Goal: Navigation & Orientation: Find specific page/section

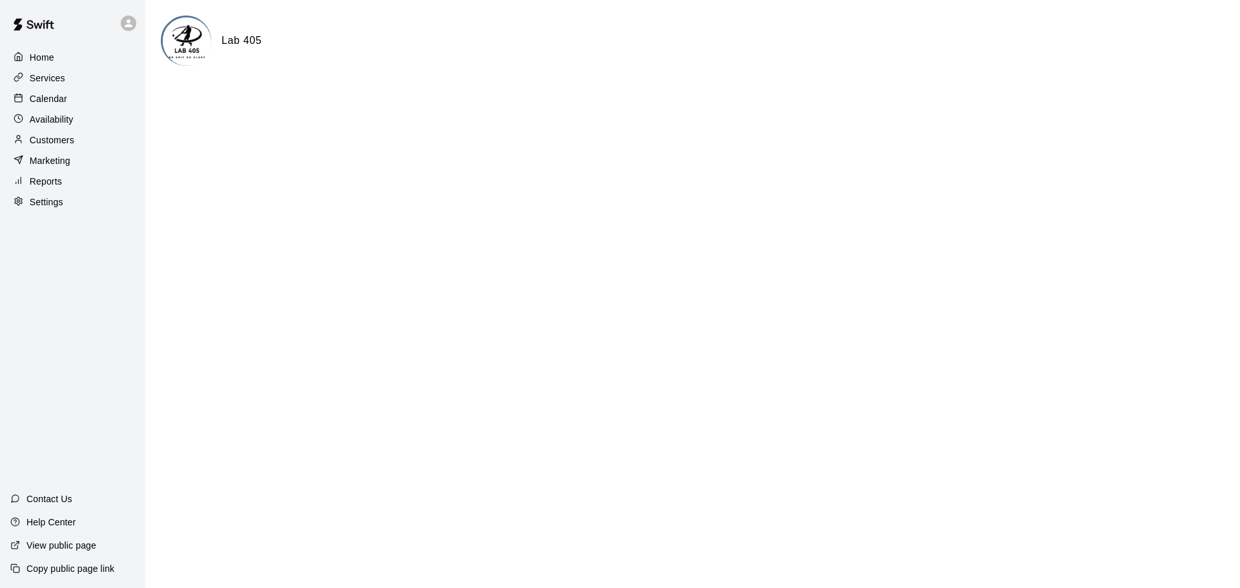
click at [45, 96] on p "Calendar" at bounding box center [48, 98] width 37 height 13
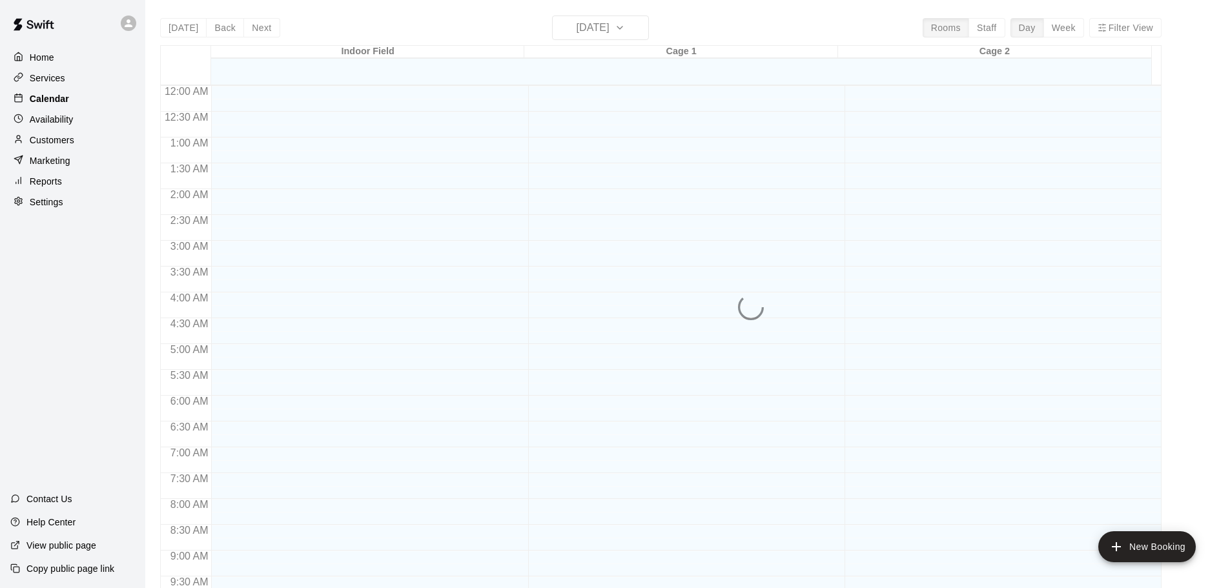
scroll to position [620, 0]
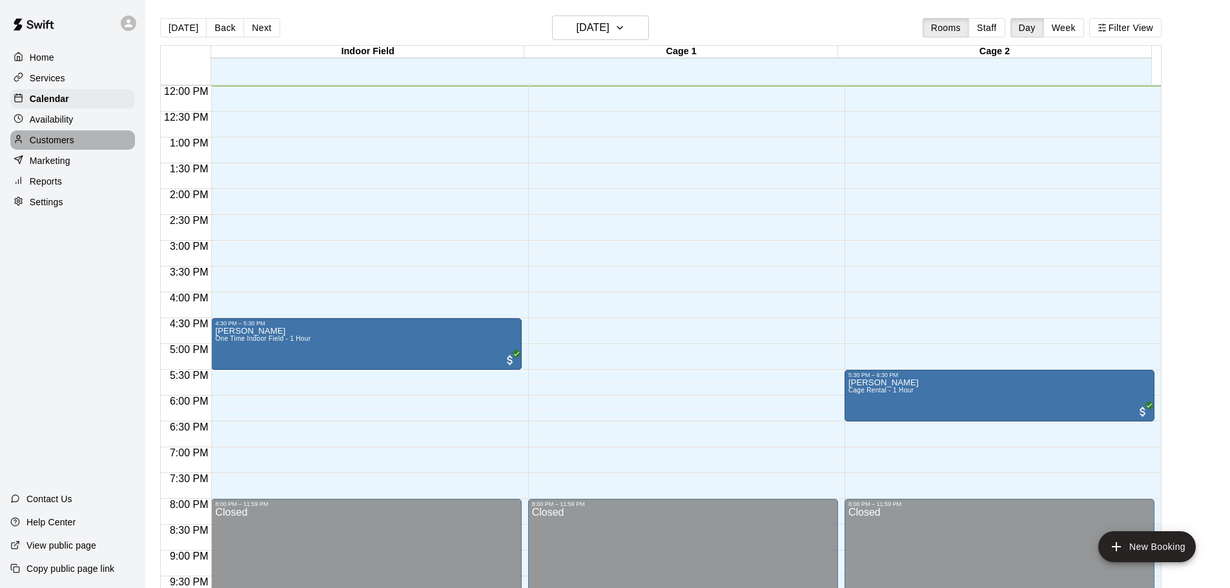
click at [84, 142] on div "Customers" at bounding box center [72, 139] width 125 height 19
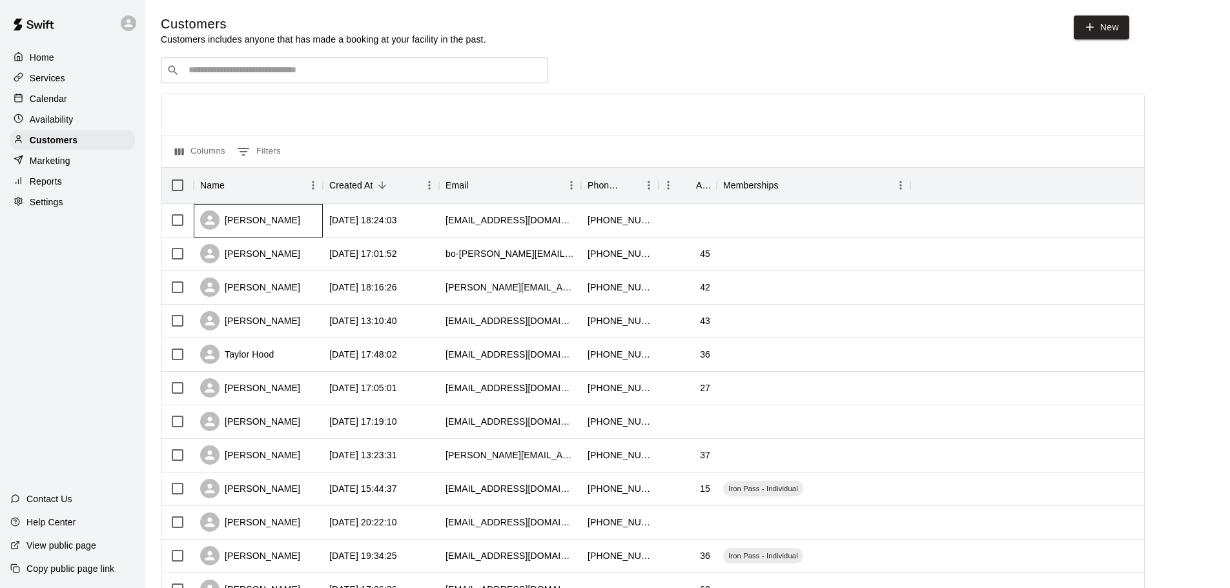
click at [262, 212] on div "[PERSON_NAME]" at bounding box center [258, 221] width 129 height 34
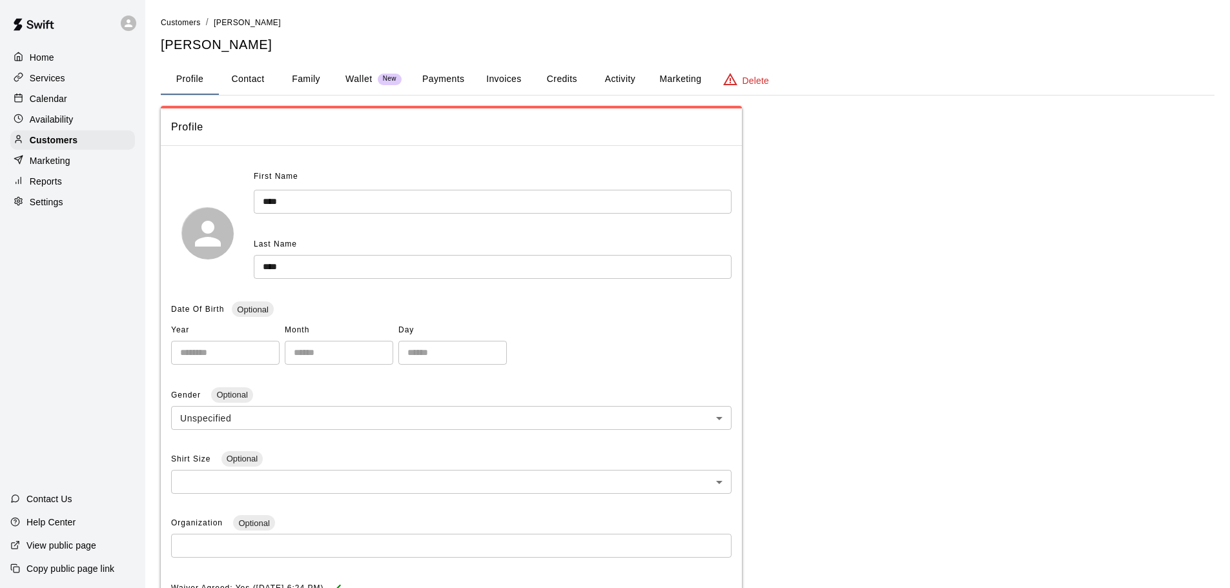
click at [299, 83] on button "Family" at bounding box center [306, 79] width 58 height 31
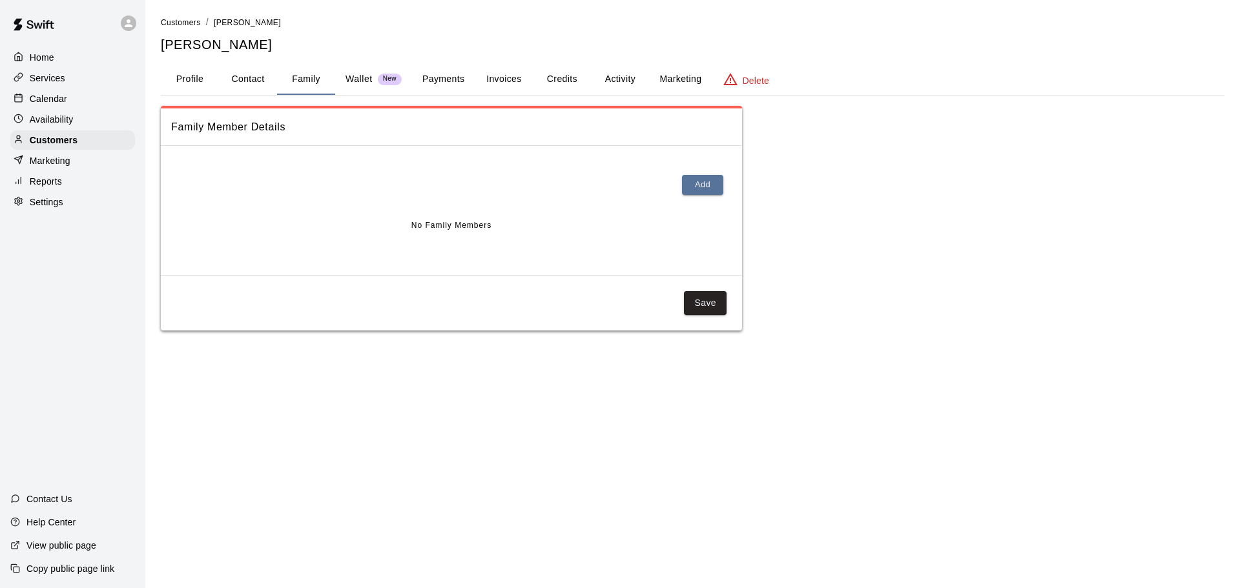
click at [198, 70] on button "Profile" at bounding box center [190, 79] width 58 height 31
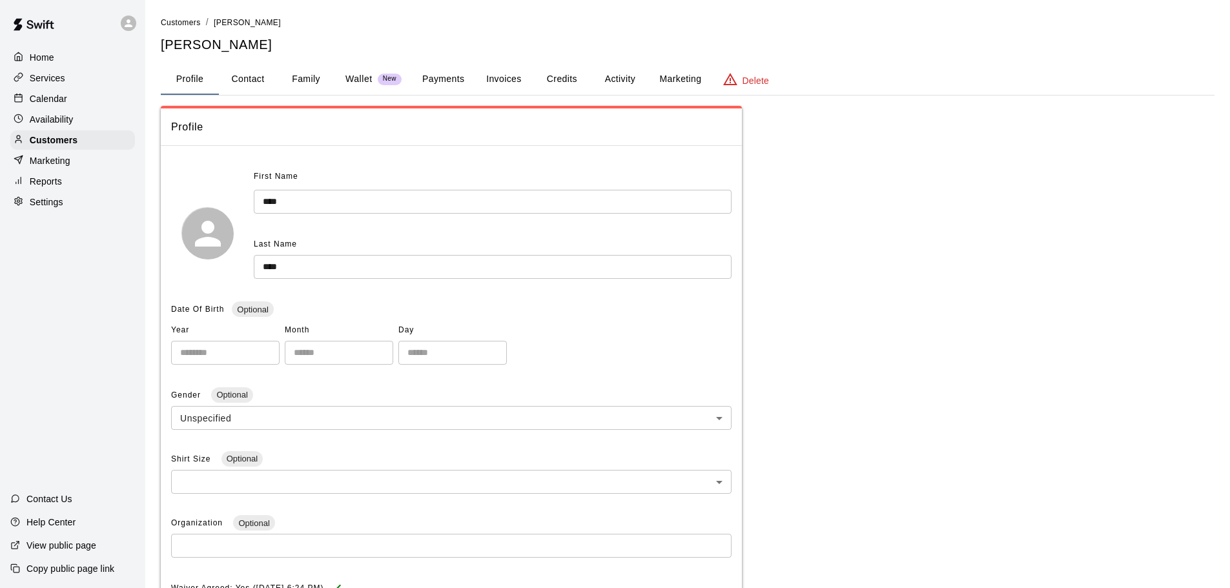
click at [610, 78] on button "Activity" at bounding box center [620, 79] width 58 height 31
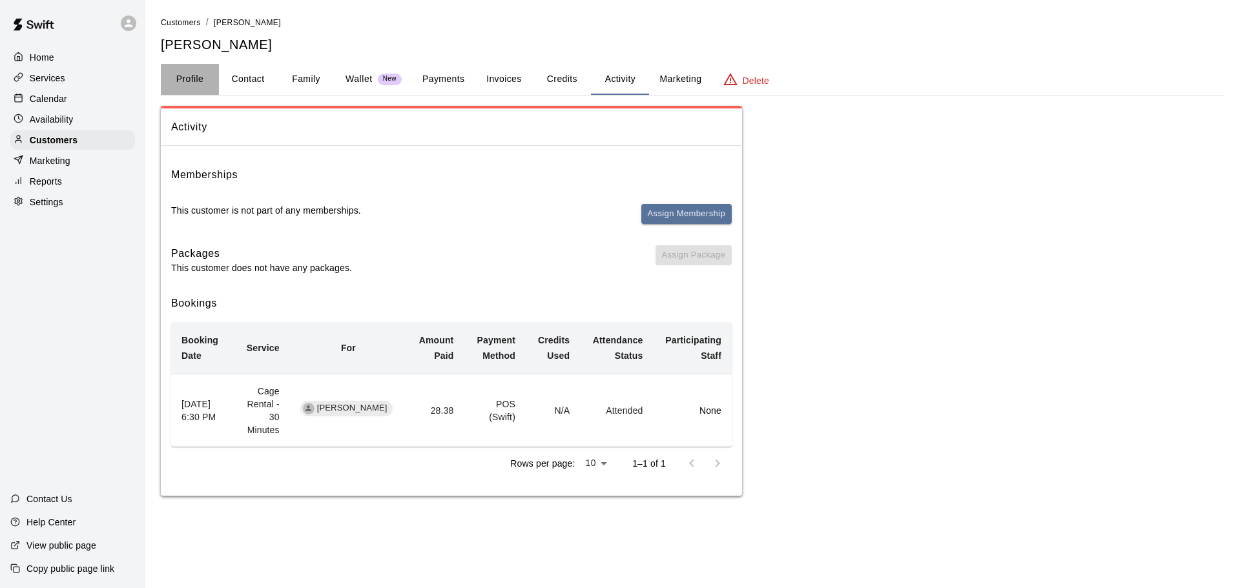
click at [165, 72] on button "Profile" at bounding box center [190, 79] width 58 height 31
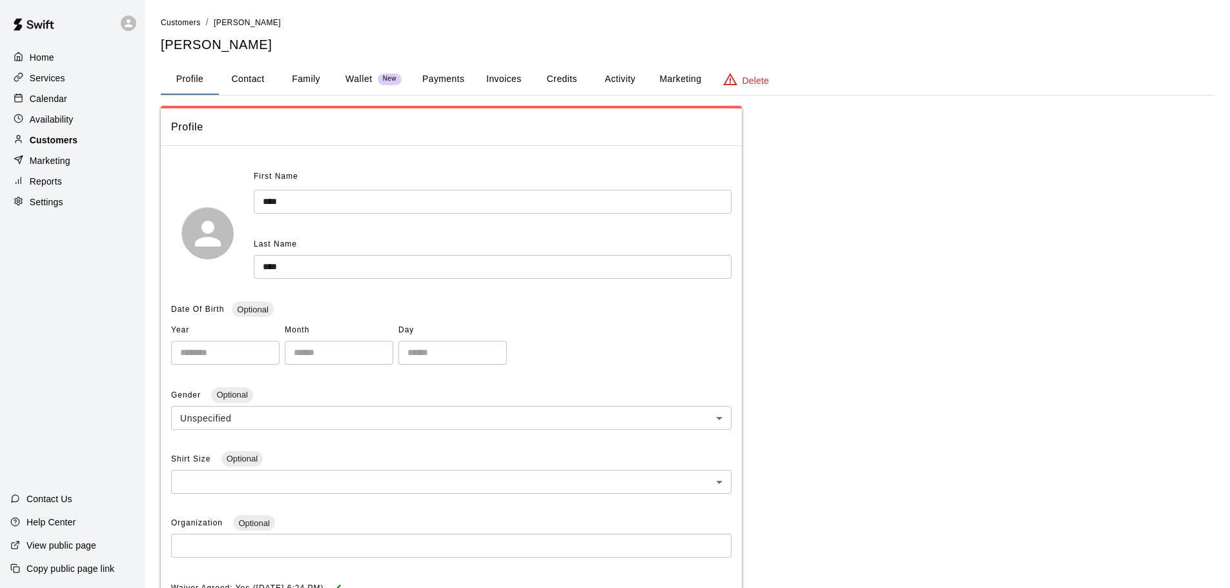
drag, startPoint x: 86, startPoint y: 132, endPoint x: 86, endPoint y: 143, distance: 11.0
click at [86, 132] on div "Home Services Calendar Availability Customers Marketing Reports Settings" at bounding box center [72, 129] width 145 height 167
click at [86, 145] on div "Customers" at bounding box center [72, 139] width 125 height 19
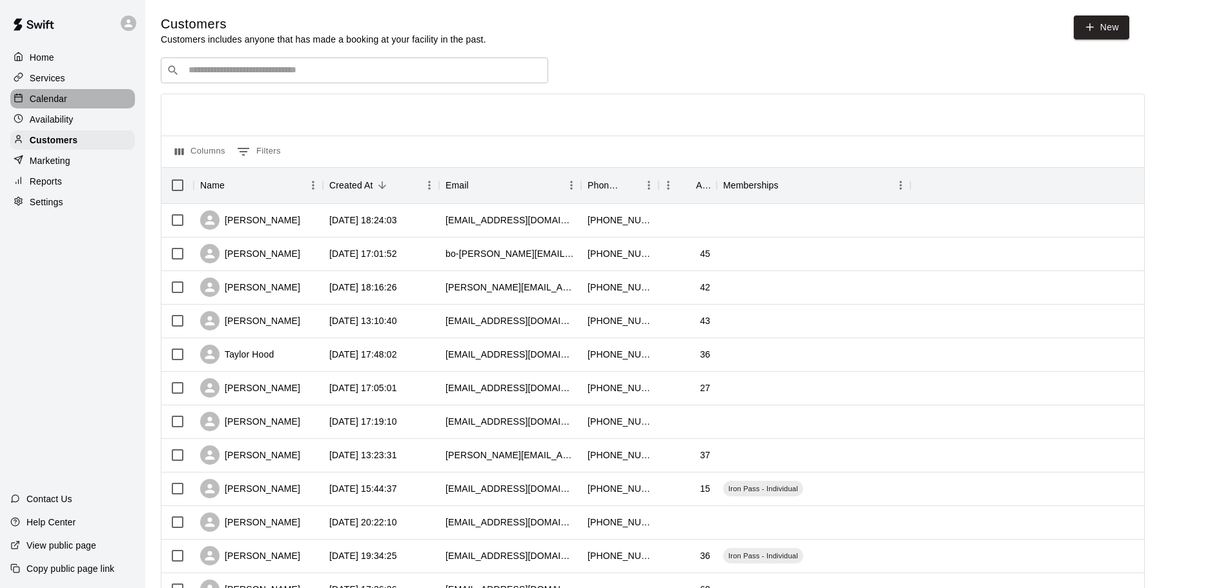
click at [58, 104] on p "Calendar" at bounding box center [48, 98] width 37 height 13
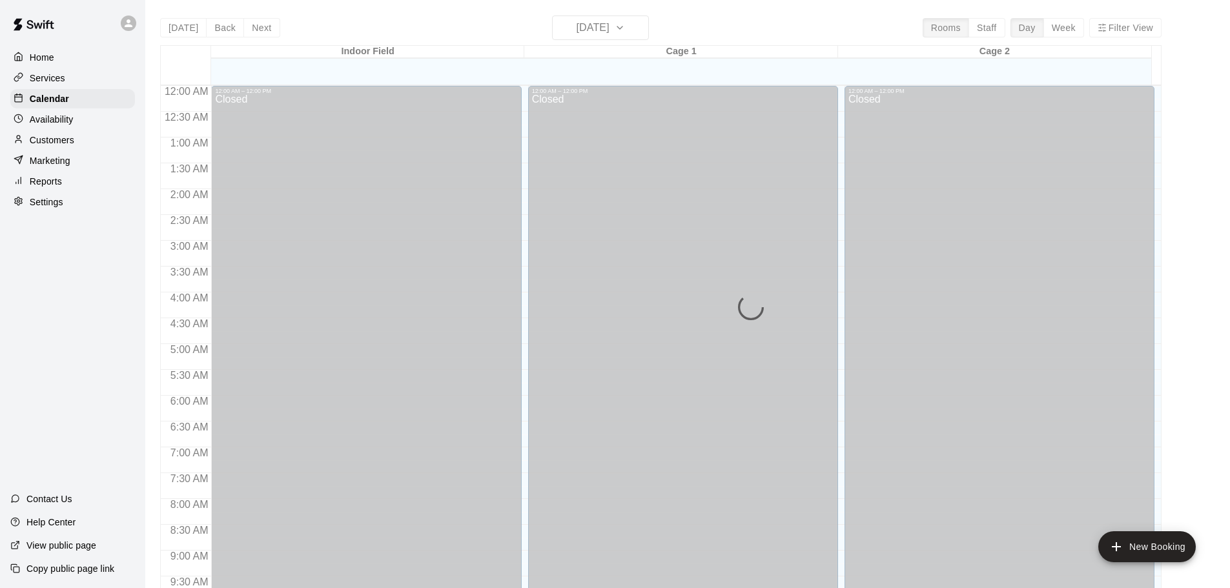
scroll to position [621, 0]
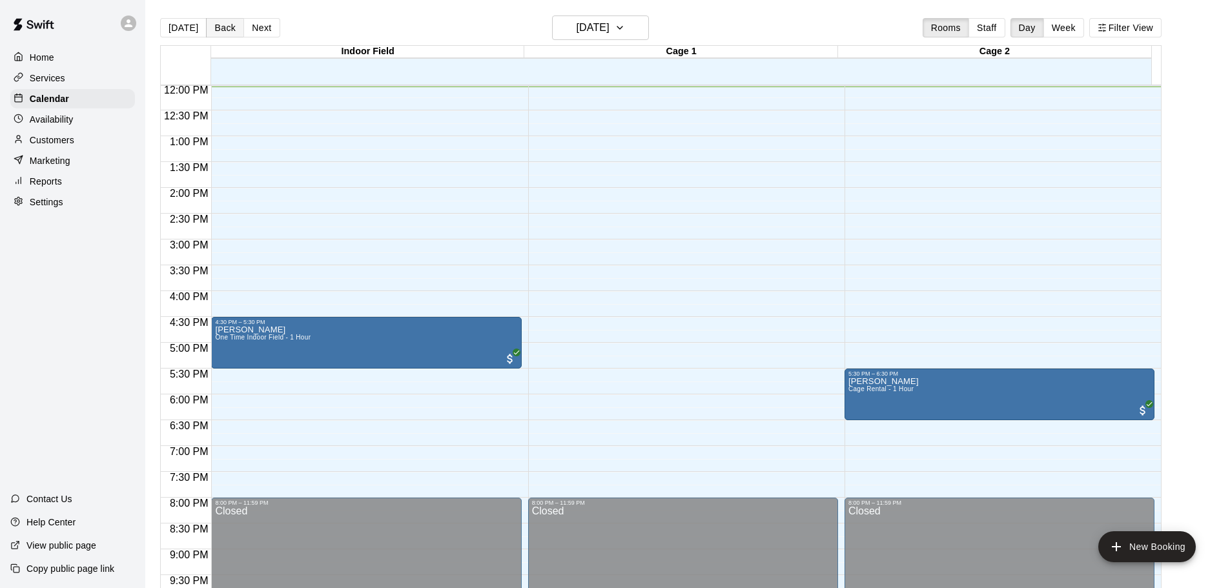
click at [224, 32] on button "Back" at bounding box center [225, 27] width 38 height 19
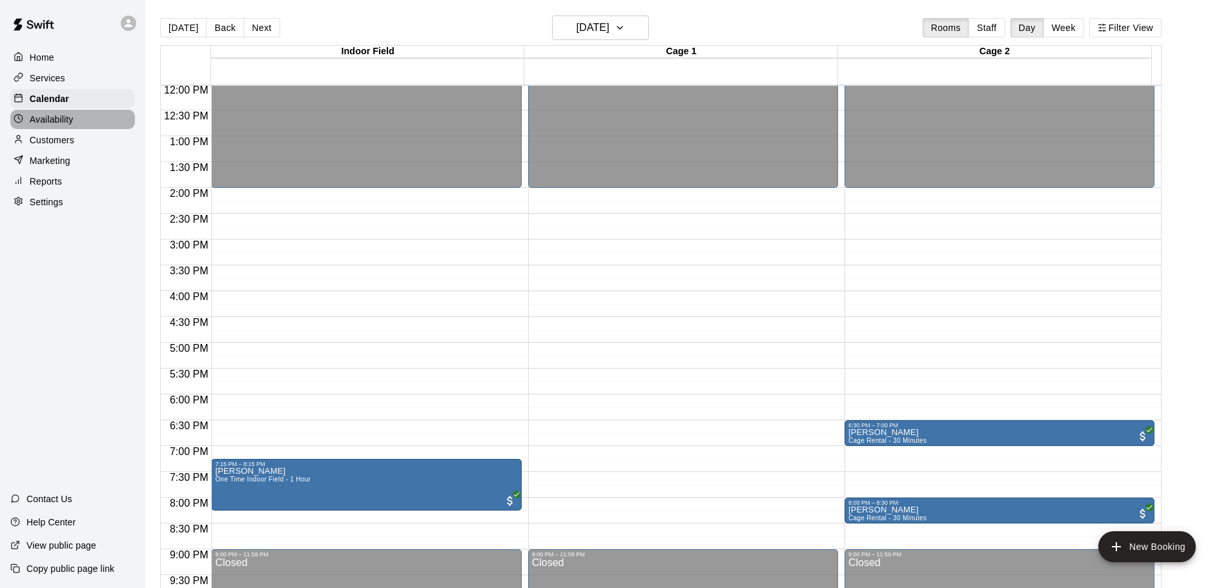
click at [81, 126] on div "Availability" at bounding box center [72, 119] width 125 height 19
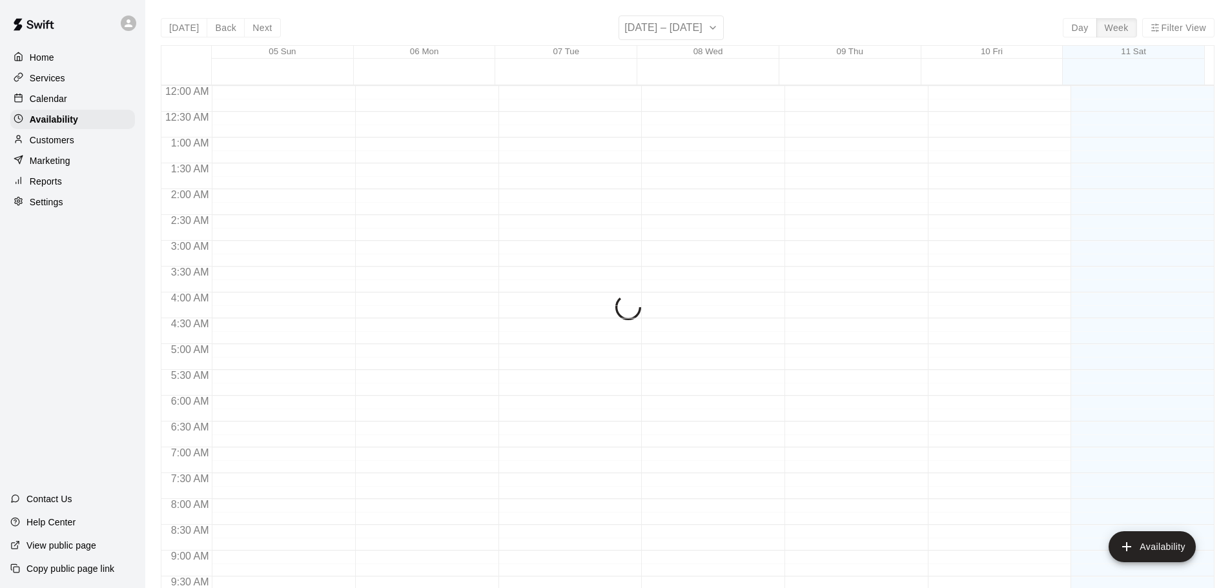
scroll to position [622, 0]
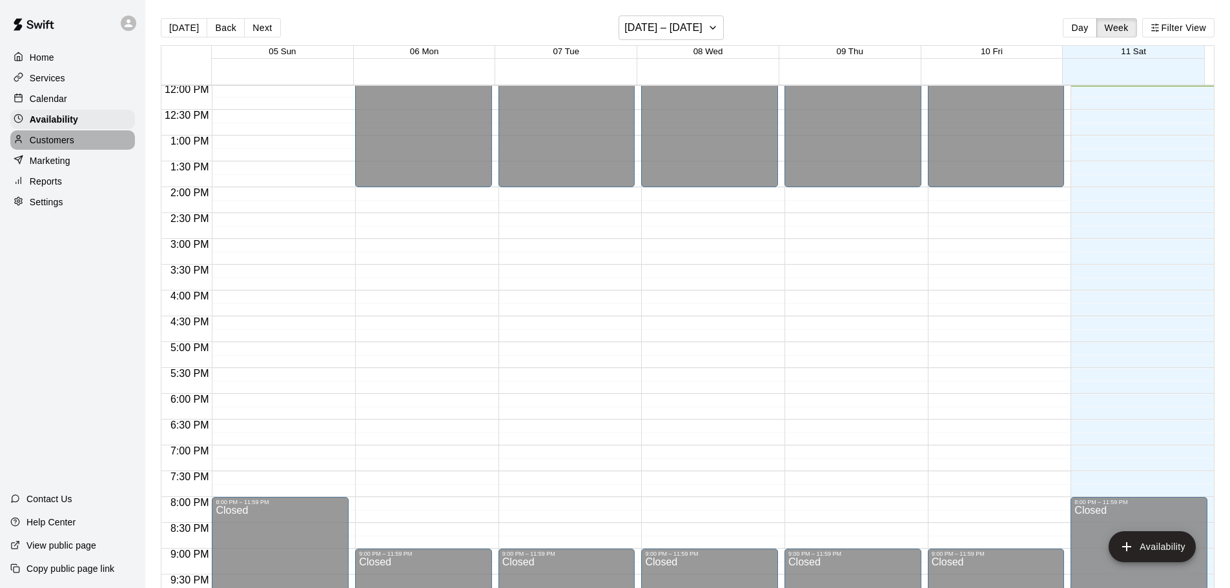
click at [81, 150] on div "Customers" at bounding box center [72, 139] width 125 height 19
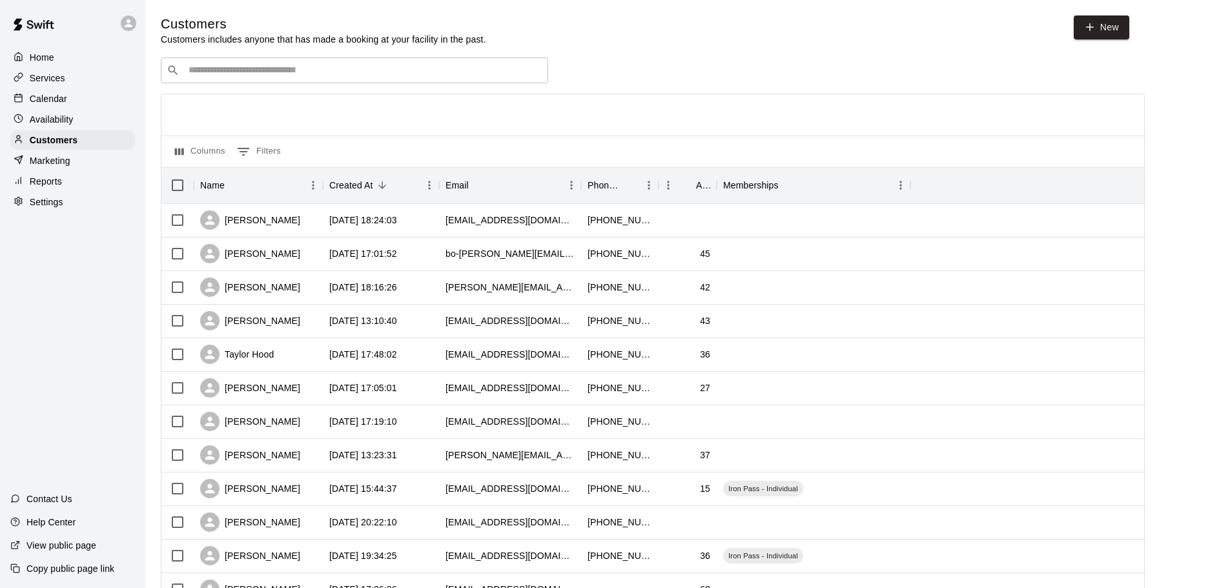
click at [39, 101] on p "Calendar" at bounding box center [48, 98] width 37 height 13
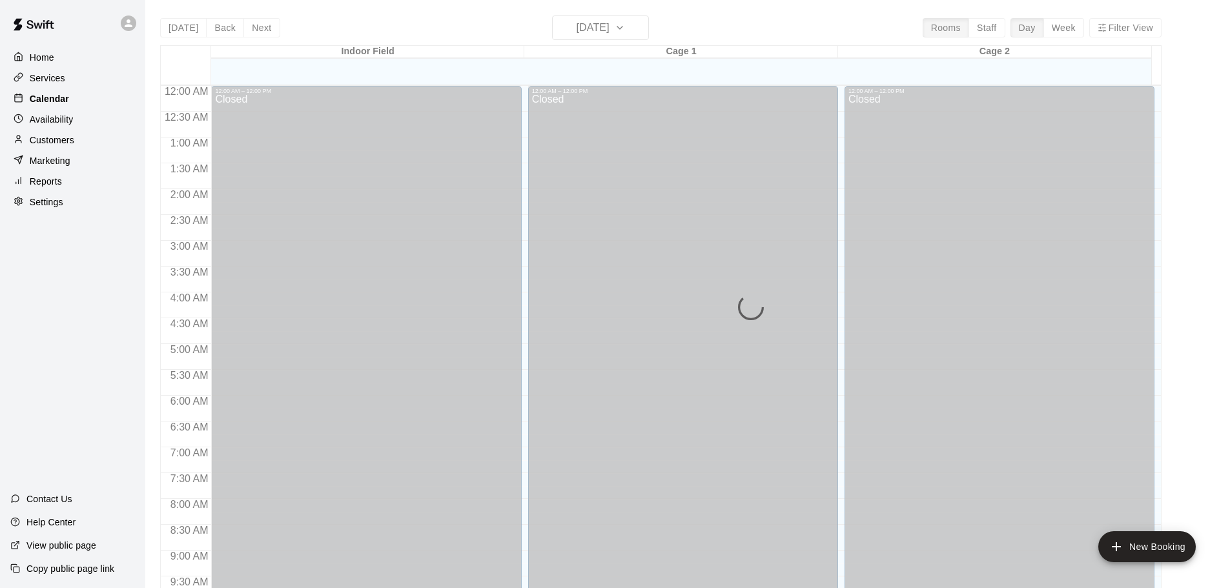
scroll to position [622, 0]
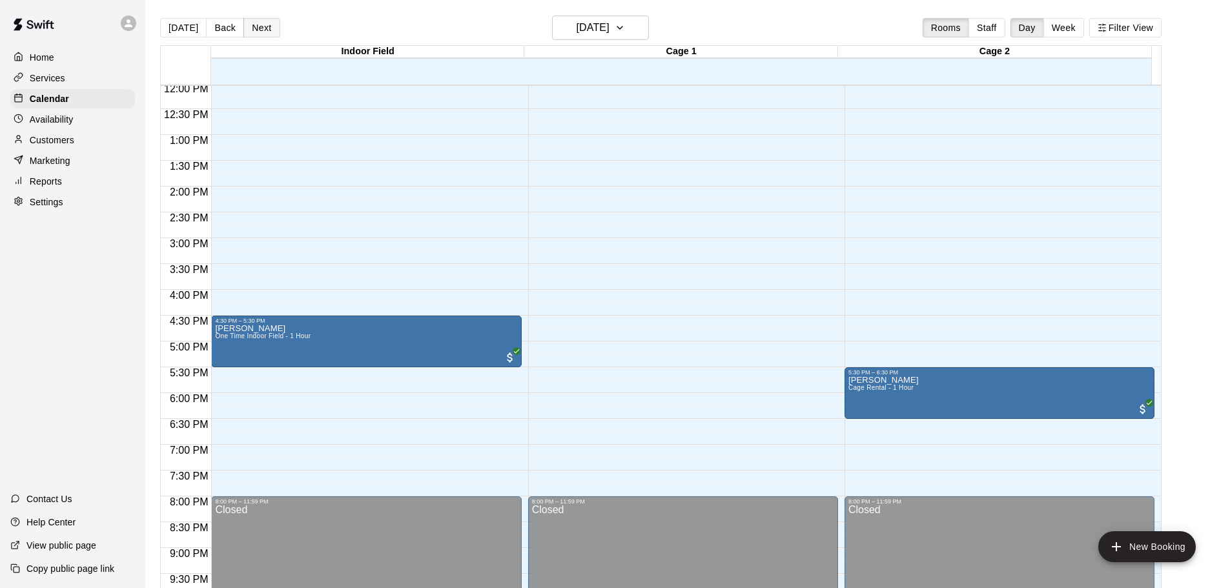
click at [263, 28] on button "Next" at bounding box center [261, 27] width 36 height 19
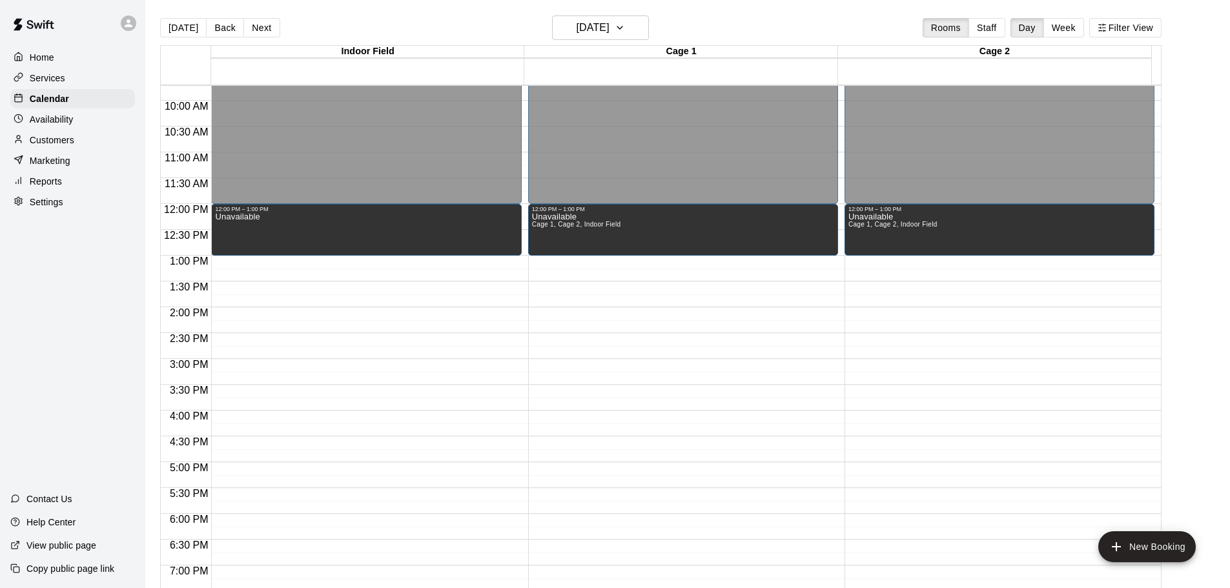
scroll to position [493, 0]
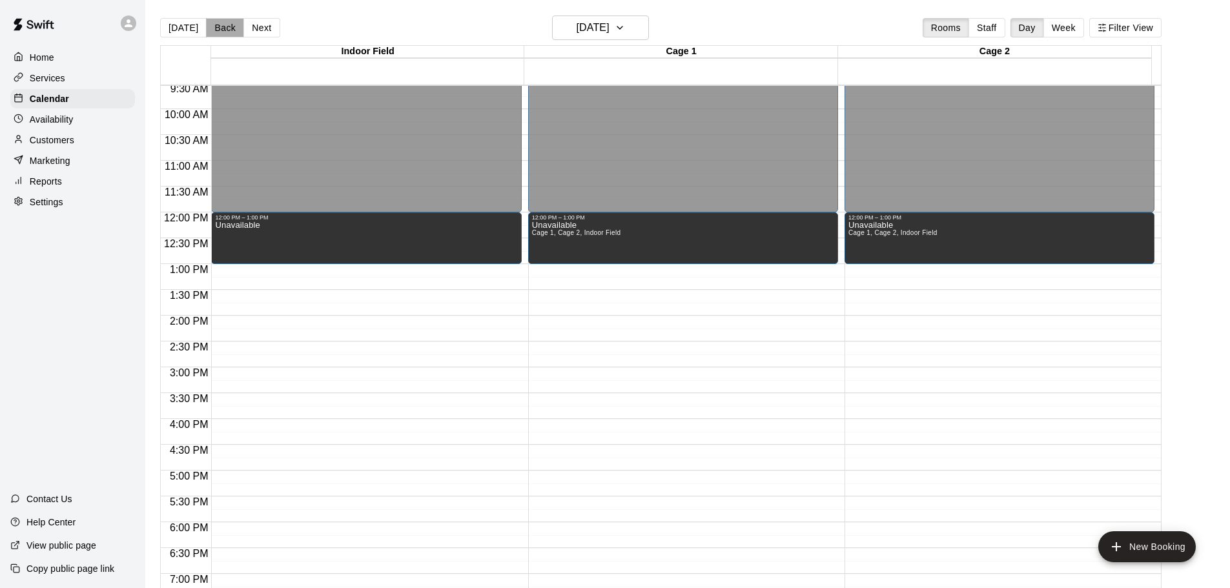
click at [225, 26] on button "Back" at bounding box center [225, 27] width 38 height 19
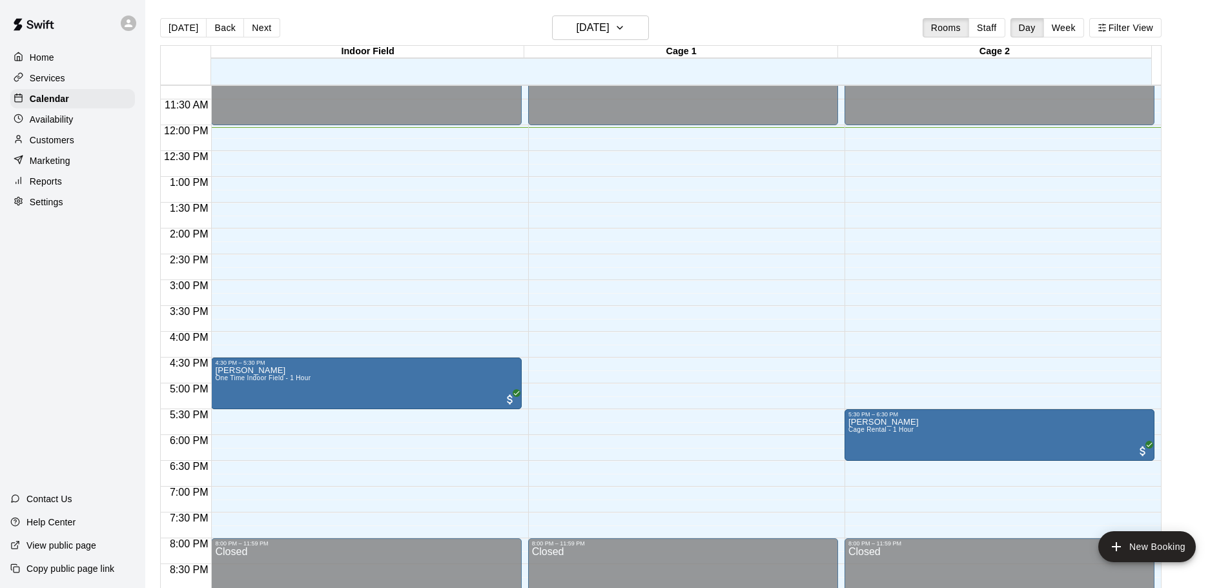
scroll to position [558, 0]
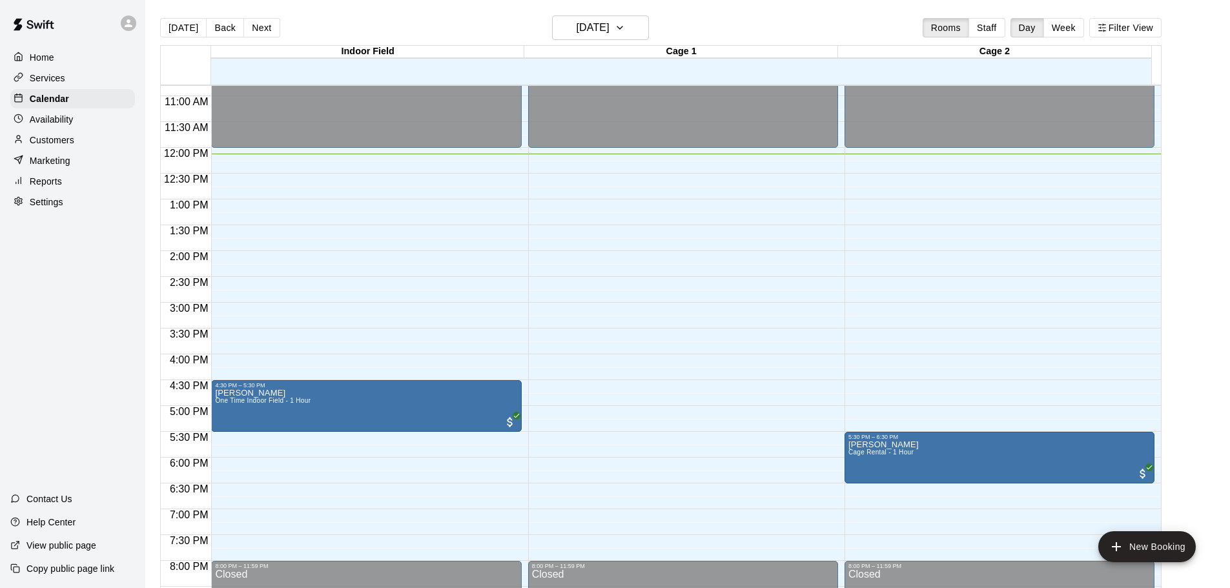
click at [1, 127] on div "Home Services Calendar Availability Customers Marketing Reports Settings" at bounding box center [72, 129] width 145 height 167
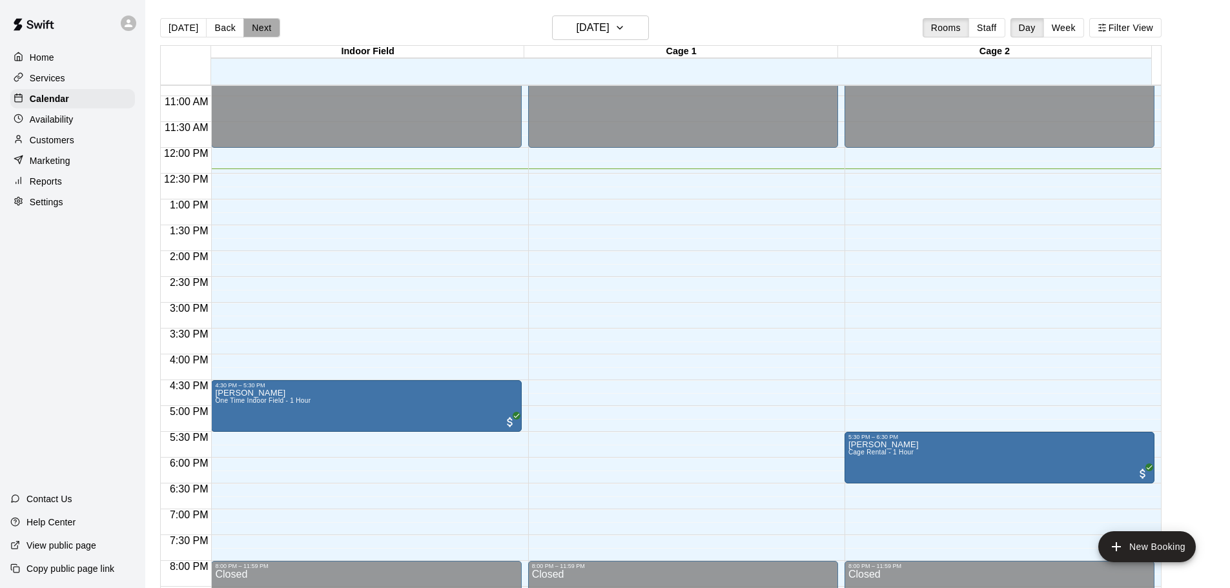
click at [249, 26] on button "Next" at bounding box center [261, 27] width 36 height 19
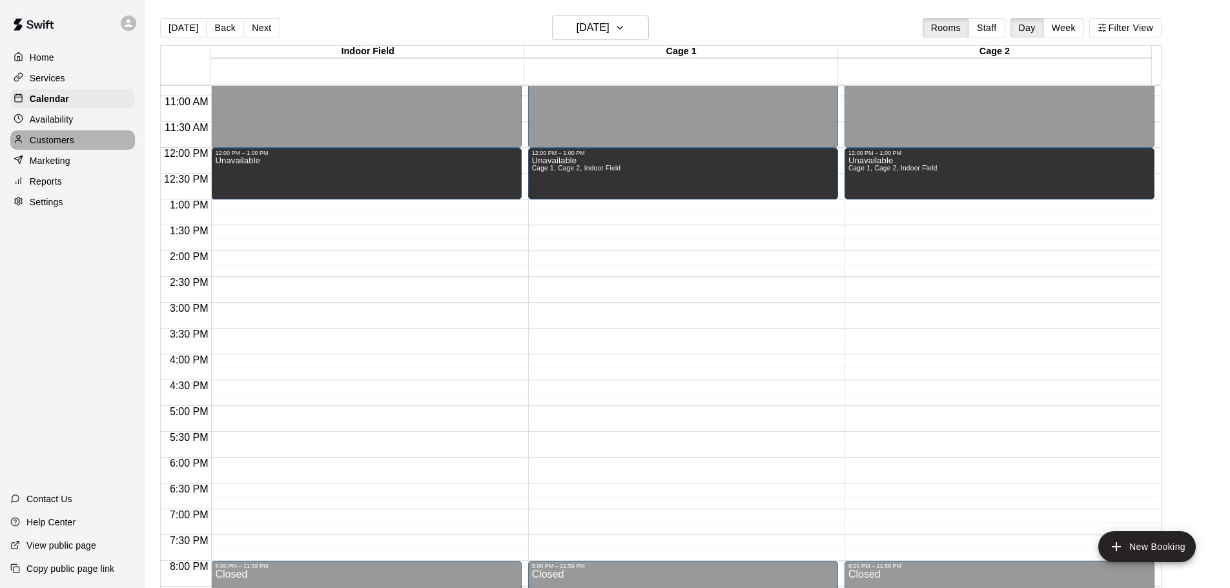
click at [81, 136] on div "Customers" at bounding box center [72, 139] width 125 height 19
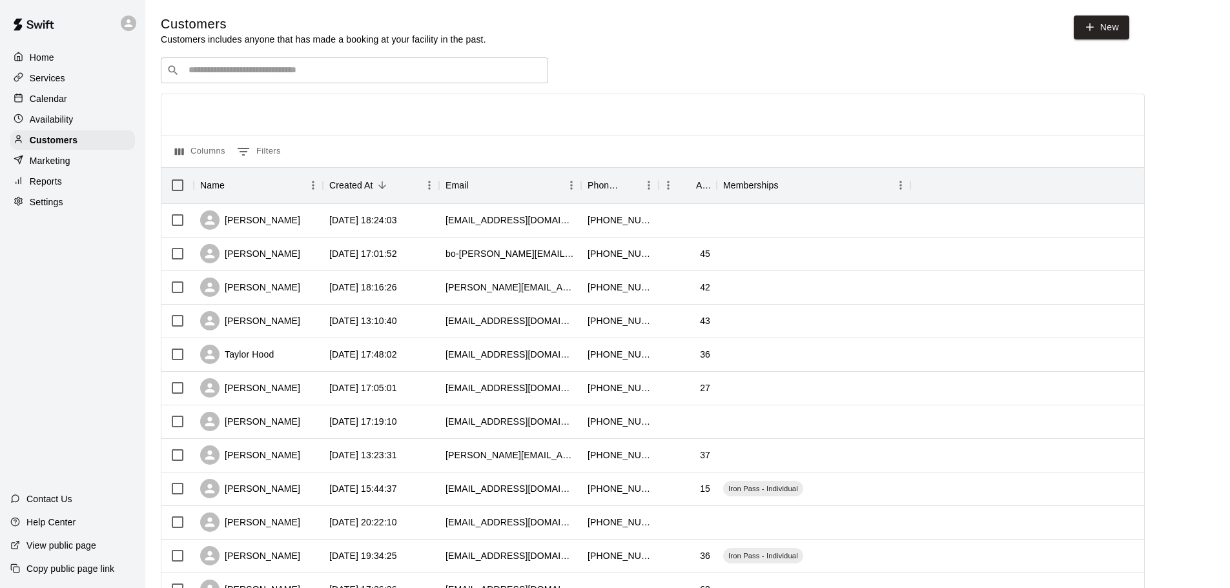
click at [50, 102] on p "Calendar" at bounding box center [48, 98] width 37 height 13
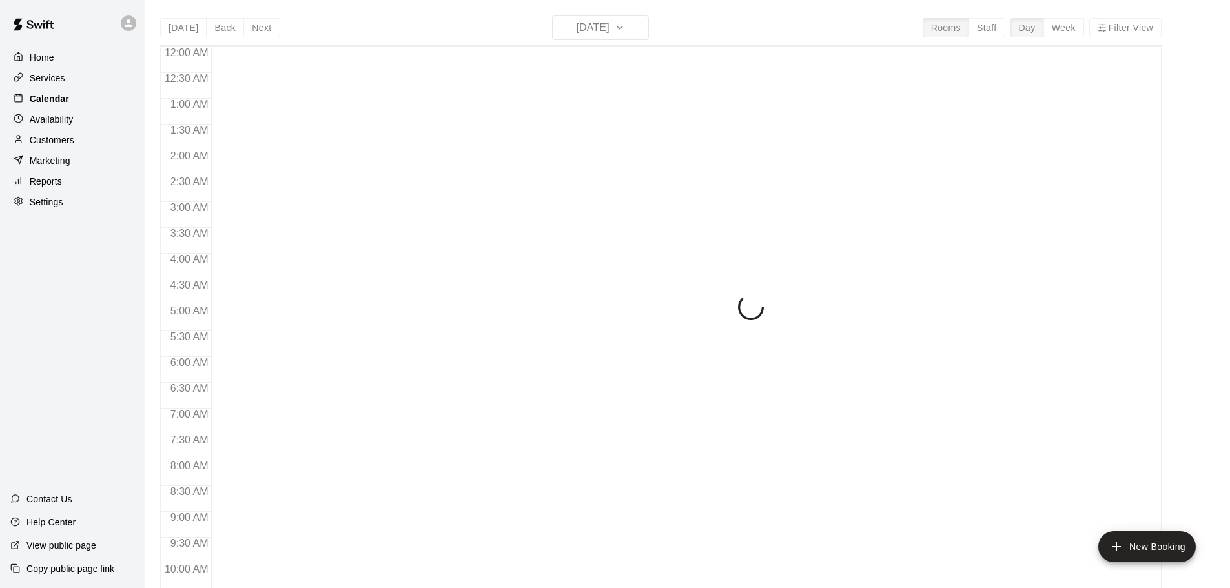
scroll to position [647, 0]
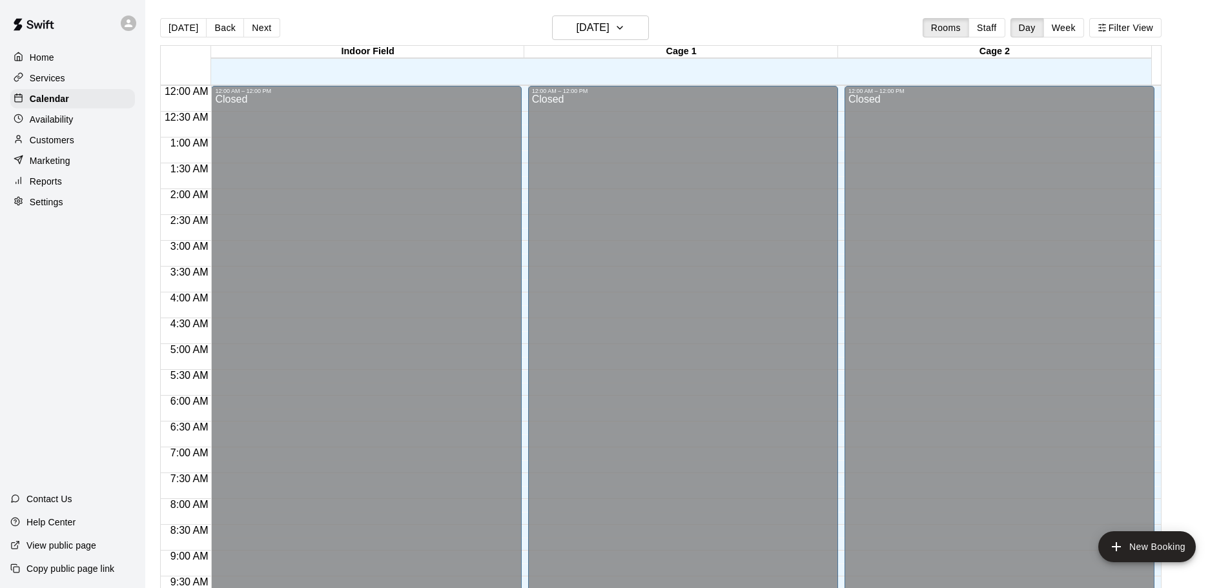
scroll to position [658, 0]
